Goal: Task Accomplishment & Management: Complete application form

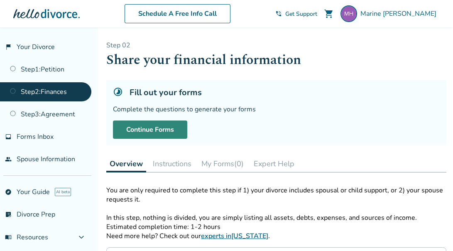
click at [176, 126] on link "Continue Forms" at bounding box center [150, 130] width 74 height 18
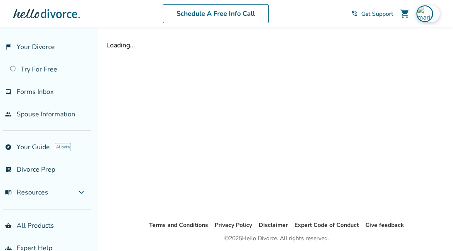
click at [423, 15] on img at bounding box center [425, 13] width 17 height 17
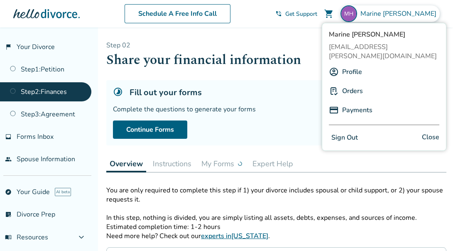
click at [354, 64] on link "Profile" at bounding box center [352, 72] width 20 height 16
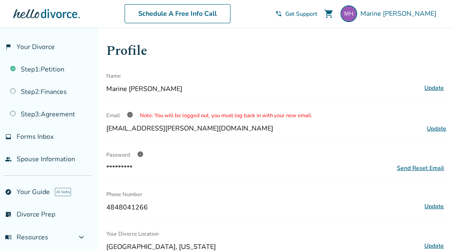
scroll to position [26, 0]
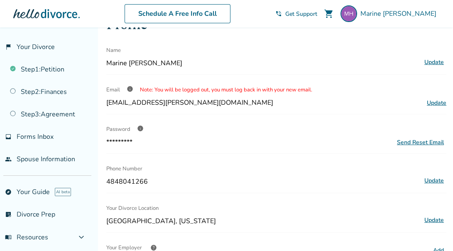
click at [129, 89] on span "info" at bounding box center [130, 89] width 7 height 7
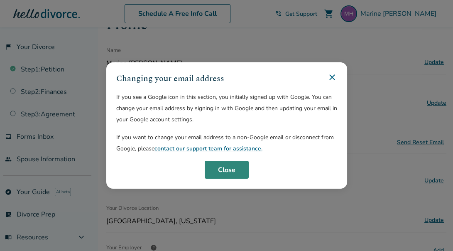
click at [222, 168] on button "Close" at bounding box center [227, 170] width 44 height 18
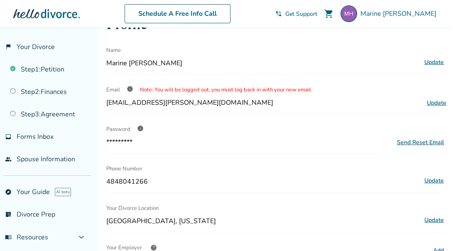
scroll to position [0, 0]
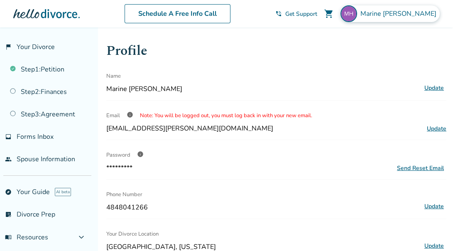
click at [357, 20] on img at bounding box center [349, 13] width 17 height 17
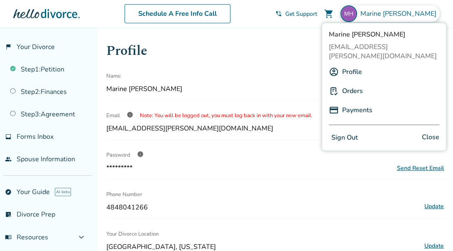
click at [351, 132] on button "Sign Out" at bounding box center [345, 138] width 32 height 12
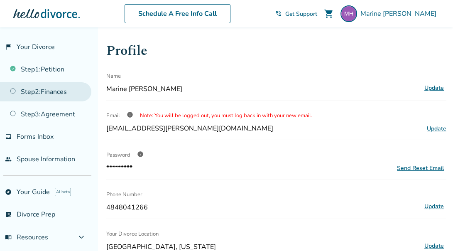
click at [68, 88] on link "Step 2 : Finances" at bounding box center [45, 91] width 91 height 19
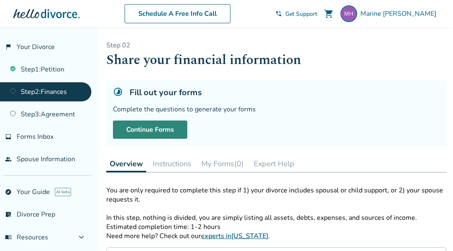
click at [138, 129] on link "Continue Forms" at bounding box center [150, 130] width 74 height 18
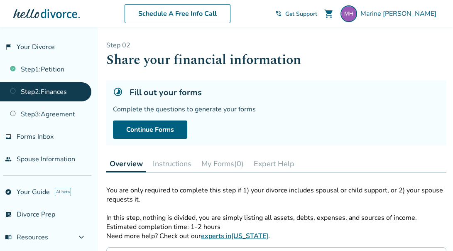
click at [164, 167] on button "Instructions" at bounding box center [172, 163] width 45 height 17
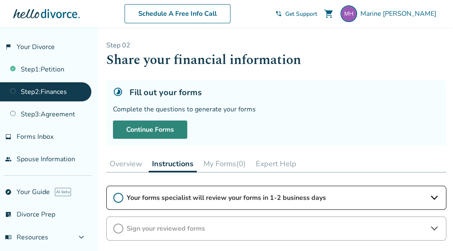
click at [162, 130] on link "Continue Forms" at bounding box center [150, 130] width 74 height 18
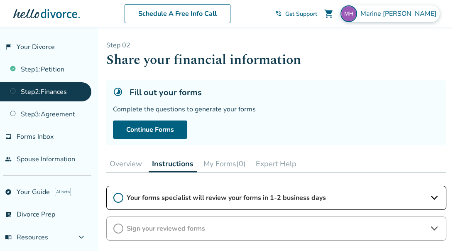
click at [357, 14] on img at bounding box center [349, 13] width 17 height 17
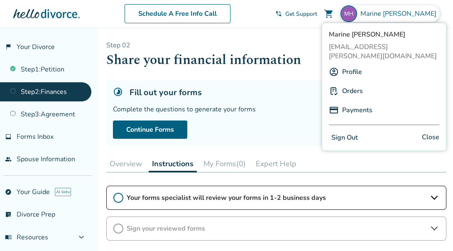
click at [352, 102] on link "Payments" at bounding box center [357, 110] width 30 height 16
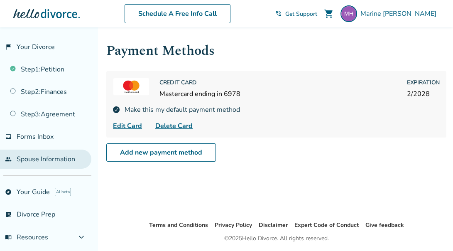
click at [34, 165] on link "people Spouse Information" at bounding box center [45, 159] width 91 height 19
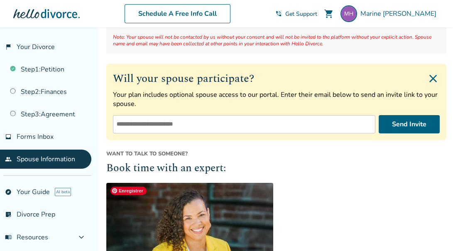
scroll to position [89, 0]
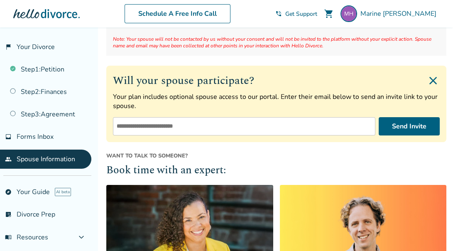
click at [195, 128] on input "email" at bounding box center [244, 126] width 263 height 18
click at [191, 99] on p "Your plan includes optional spouse access to our portal. Enter their email belo…" at bounding box center [276, 101] width 327 height 18
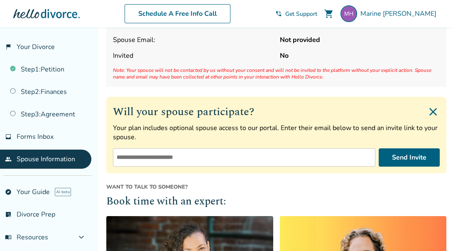
scroll to position [58, 0]
click at [59, 143] on link "inbox Forms Inbox" at bounding box center [45, 136] width 91 height 19
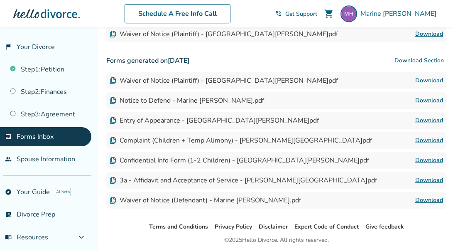
scroll to position [882, 0]
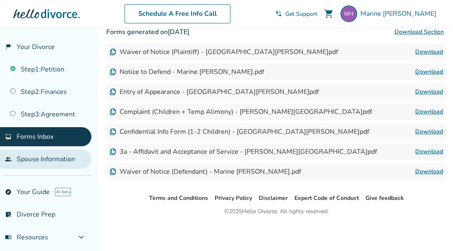
click at [58, 155] on link "people Spouse Information" at bounding box center [45, 159] width 91 height 19
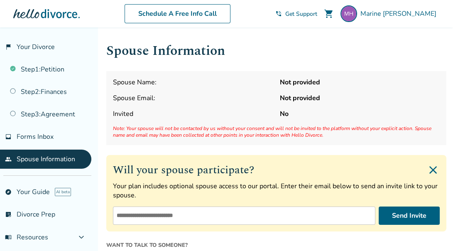
click at [217, 106] on div "Spouse Name: Not provided Spouse Email: Not provided Invited No Note: Your spou…" at bounding box center [276, 108] width 340 height 74
click at [210, 80] on span "Spouse Name:" at bounding box center [193, 82] width 160 height 9
click at [179, 212] on input "email" at bounding box center [244, 216] width 263 height 18
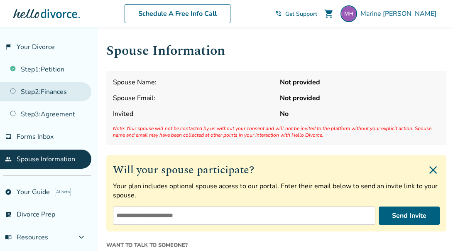
click at [50, 90] on link "Step 2 : Finances" at bounding box center [45, 91] width 91 height 19
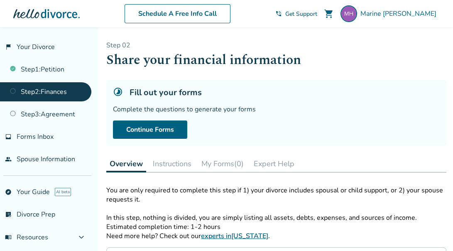
click at [151, 90] on h5 "Fill out your forms" at bounding box center [166, 92] width 72 height 11
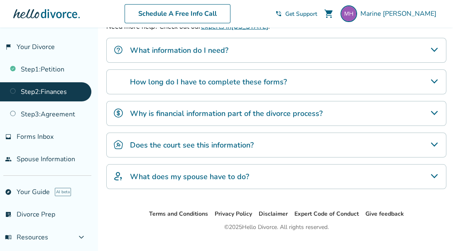
scroll to position [224, 0]
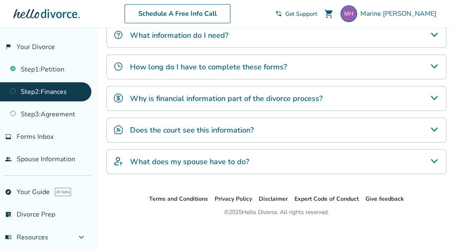
click at [161, 160] on h4 "What does my spouse have to do?" at bounding box center [189, 161] width 119 height 11
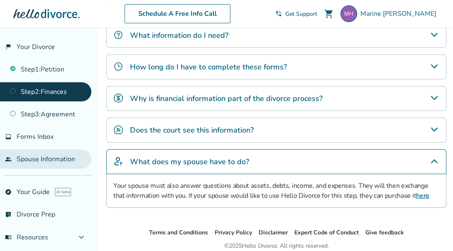
click at [54, 155] on link "people Spouse Information" at bounding box center [45, 159] width 91 height 19
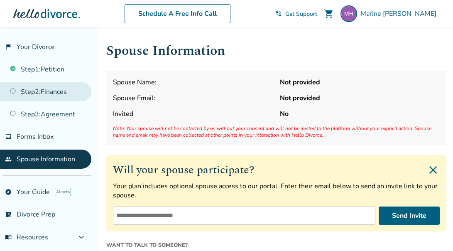
click at [60, 94] on link "Step 2 : Finances" at bounding box center [45, 91] width 91 height 19
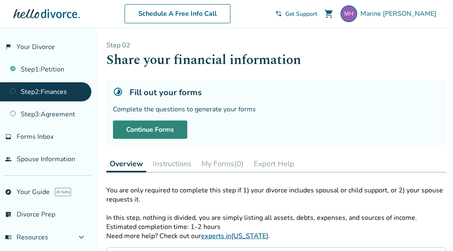
click at [155, 131] on link "Continue Forms" at bounding box center [150, 130] width 74 height 18
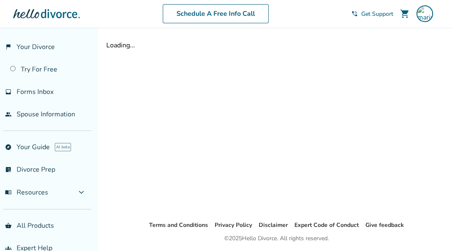
click at [369, 13] on span "Get Support" at bounding box center [378, 14] width 32 height 8
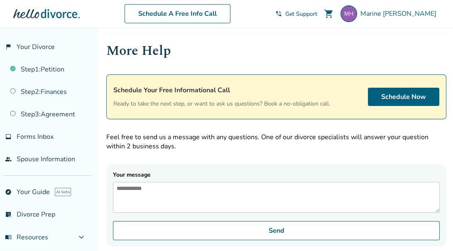
click at [317, 15] on link "phone_in_talk Get Support" at bounding box center [297, 14] width 42 height 8
click at [317, 14] on span "Get Support" at bounding box center [301, 14] width 32 height 8
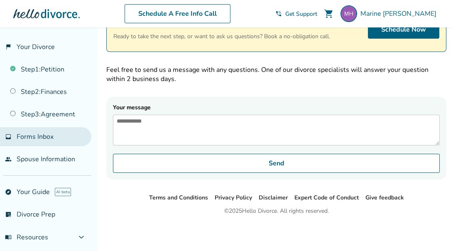
scroll to position [60, 0]
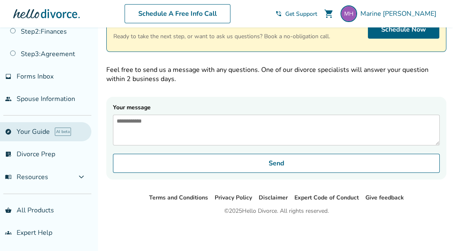
click at [47, 129] on link "explore Your Guide AI beta" at bounding box center [45, 131] width 91 height 19
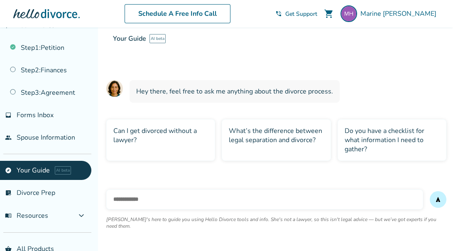
scroll to position [21, 0]
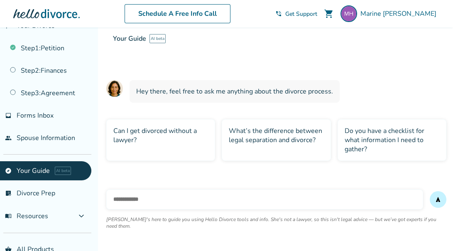
click at [57, 64] on link "Step 2 : Finances" at bounding box center [45, 70] width 91 height 19
click at [36, 66] on link "Step 2 : Finances" at bounding box center [45, 70] width 91 height 19
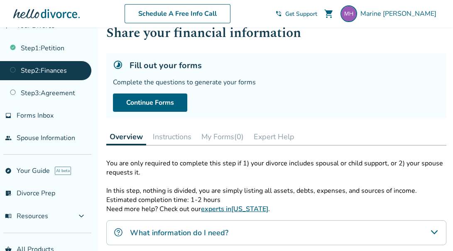
click at [36, 66] on link "Step 2 : Finances" at bounding box center [45, 70] width 91 height 19
click at [57, 132] on link "people Spouse Information" at bounding box center [45, 137] width 91 height 19
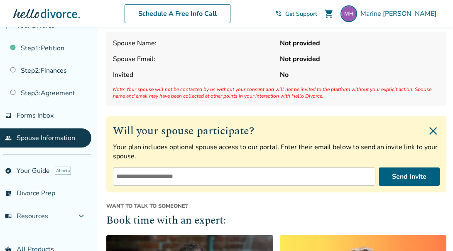
scroll to position [40, 0]
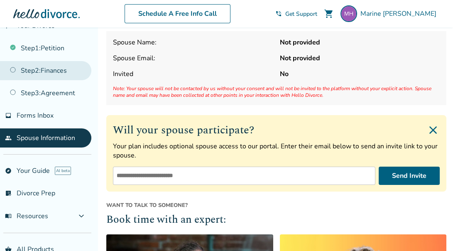
click at [43, 77] on link "Step 2 : Finances" at bounding box center [45, 70] width 91 height 19
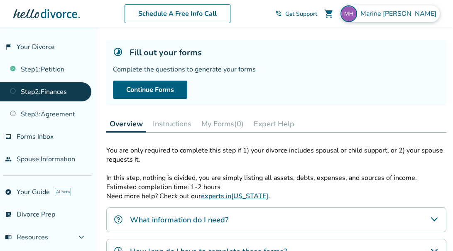
click at [403, 12] on span "Marine [PERSON_NAME]" at bounding box center [400, 13] width 79 height 9
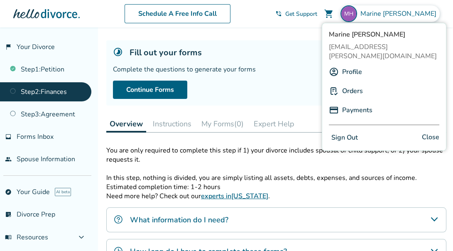
click at [347, 64] on link "Profile" at bounding box center [352, 72] width 20 height 16
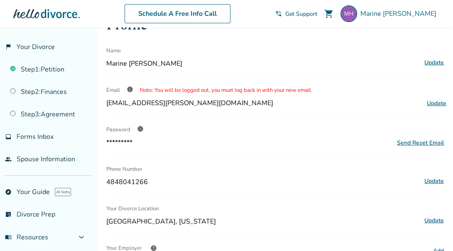
scroll to position [32, 0]
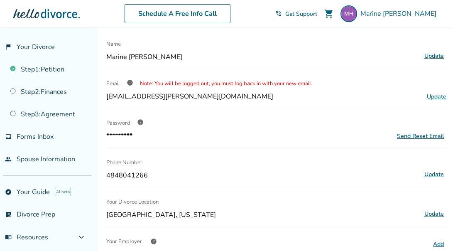
click at [435, 96] on span "Update" at bounding box center [437, 97] width 20 height 8
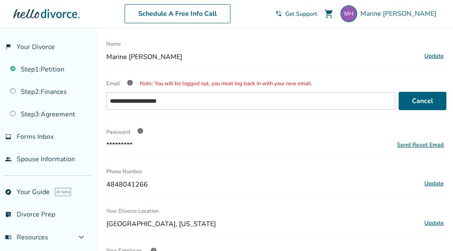
click at [414, 76] on div "Email info Note: You will be logged out, you must log back in with your new ema…" at bounding box center [276, 83] width 340 height 17
click at [130, 81] on span "info" at bounding box center [130, 82] width 7 height 7
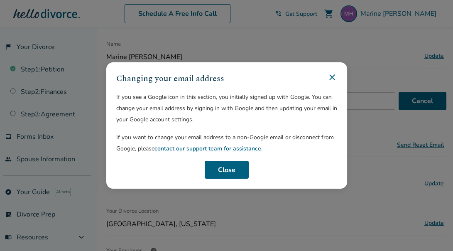
click at [335, 76] on icon at bounding box center [332, 77] width 10 height 10
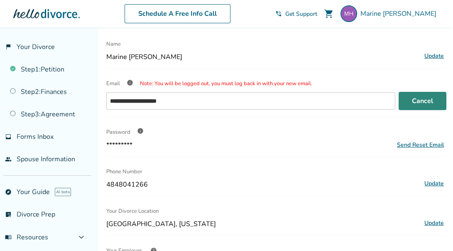
click at [432, 100] on button "Cancel" at bounding box center [423, 101] width 48 height 18
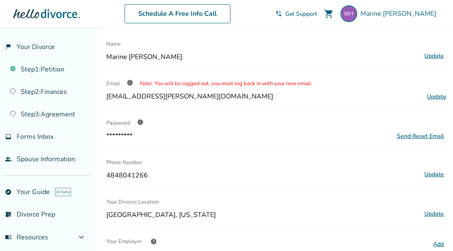
click at [130, 81] on span "info" at bounding box center [130, 82] width 7 height 7
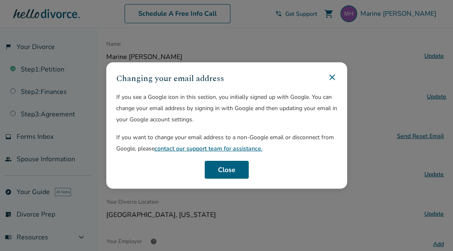
click at [209, 148] on link "contact our support team for assistance." at bounding box center [209, 149] width 108 height 8
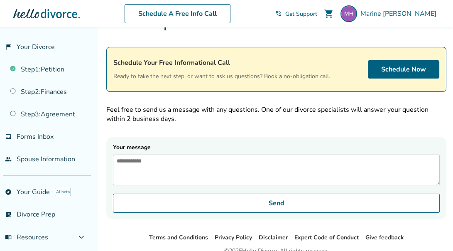
scroll to position [83, 0]
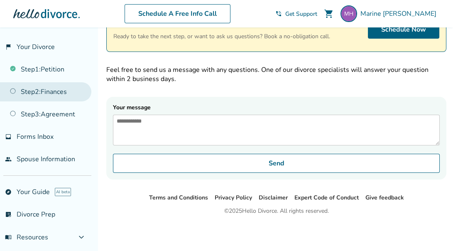
click at [67, 89] on link "Step 2 : Finances" at bounding box center [45, 91] width 91 height 19
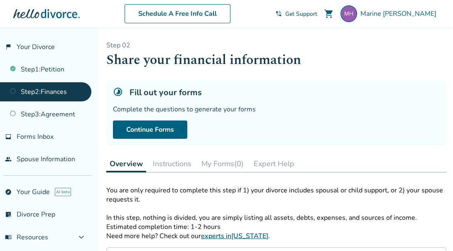
click at [273, 165] on button "Expert Help" at bounding box center [274, 163] width 47 height 17
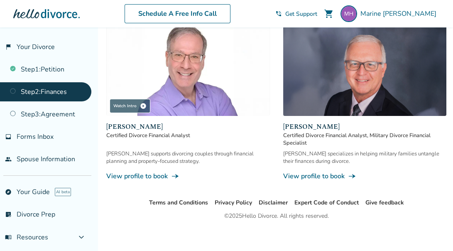
scroll to position [193, 0]
